Goal: Task Accomplishment & Management: Use online tool/utility

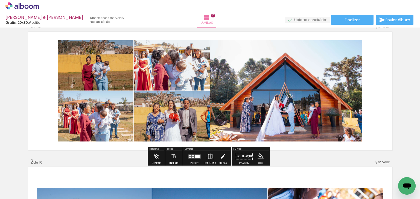
scroll to position [13, 0]
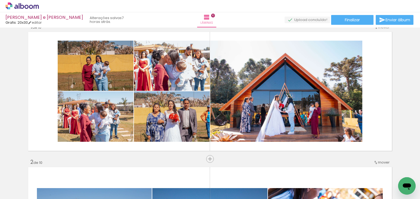
scroll to position [0, 1187]
